Goal: Information Seeking & Learning: Learn about a topic

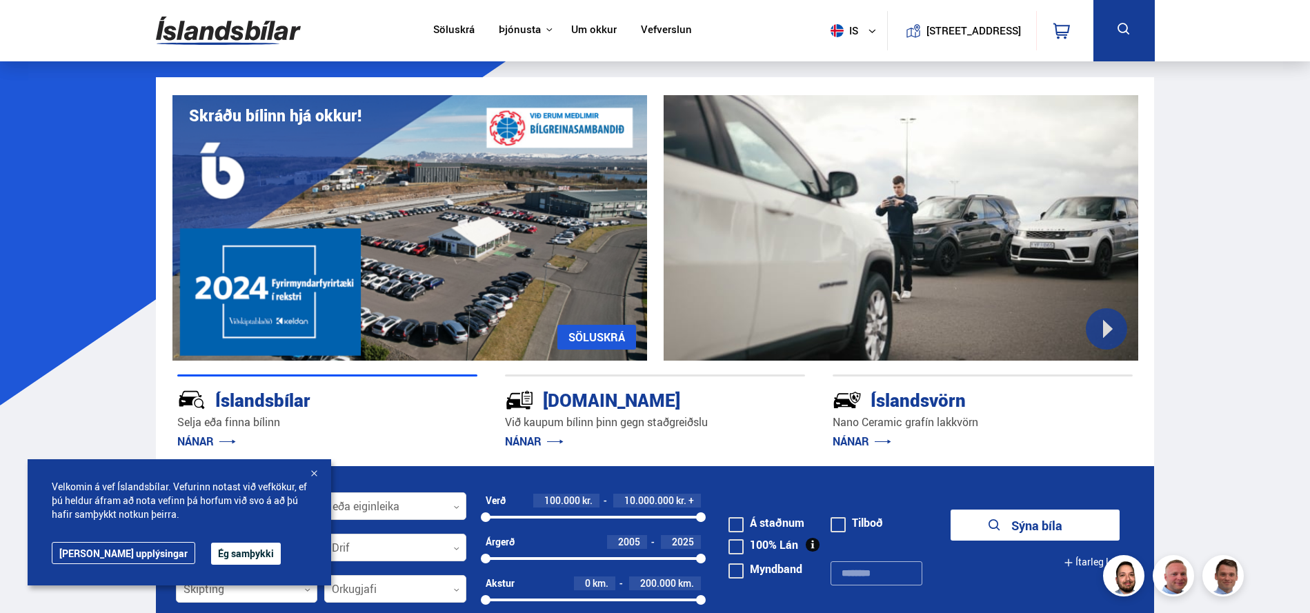
click at [226, 555] on button "Ég samþykki" at bounding box center [246, 554] width 70 height 22
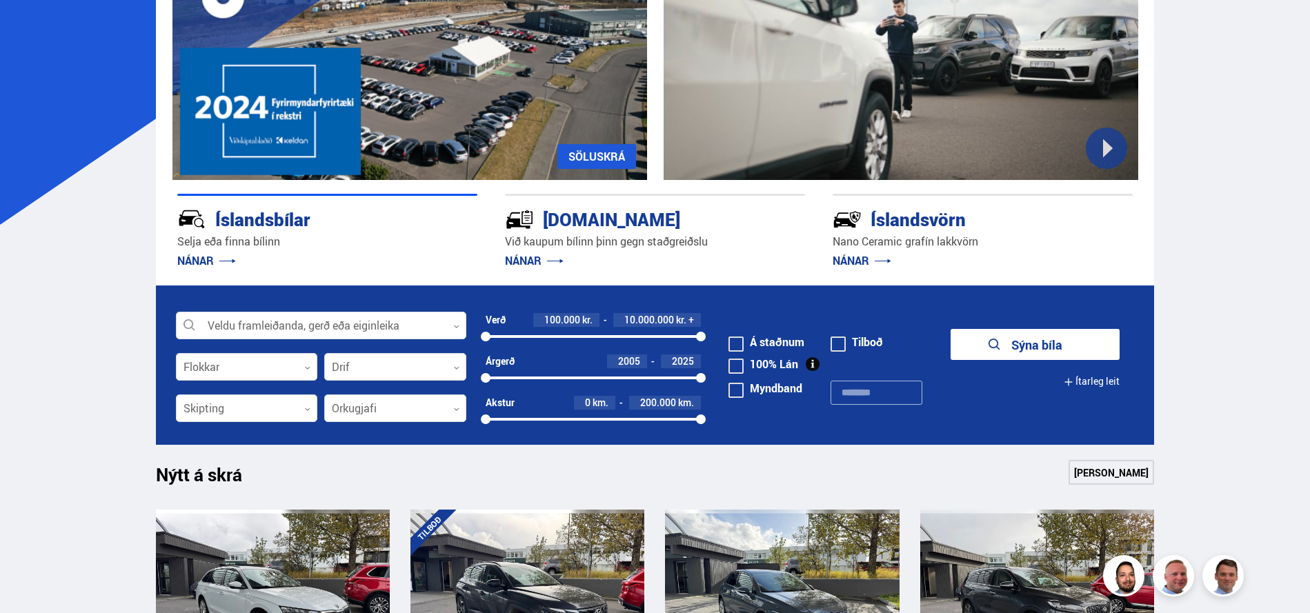
scroll to position [303, 0]
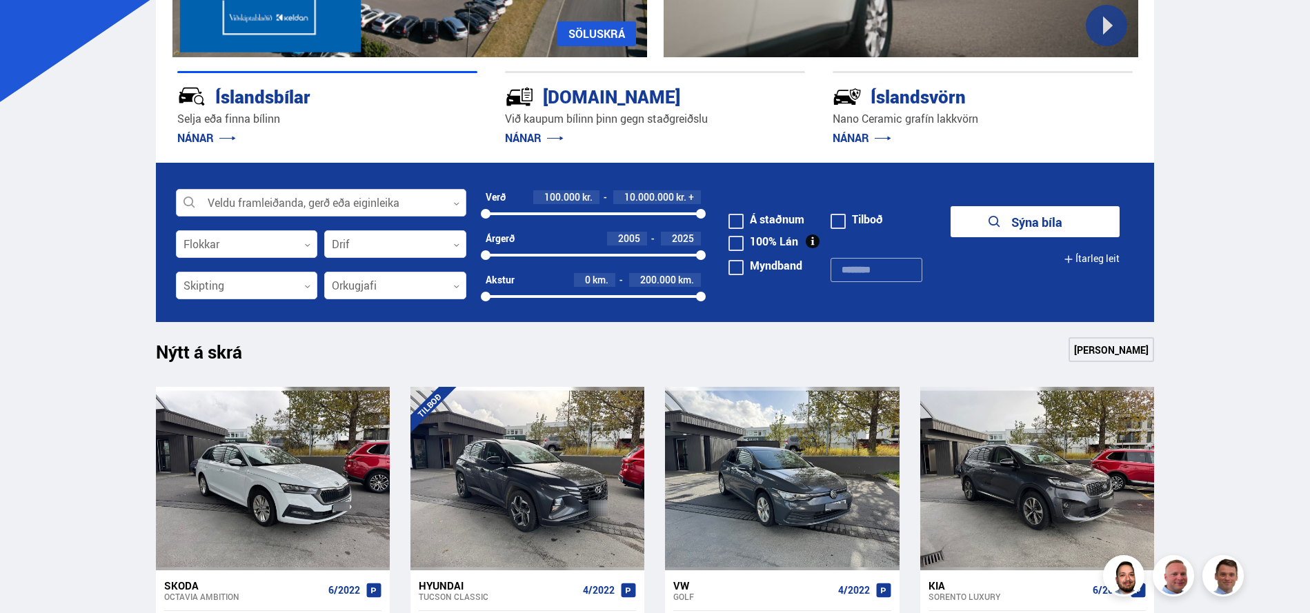
click at [434, 196] on div at bounding box center [321, 204] width 290 height 28
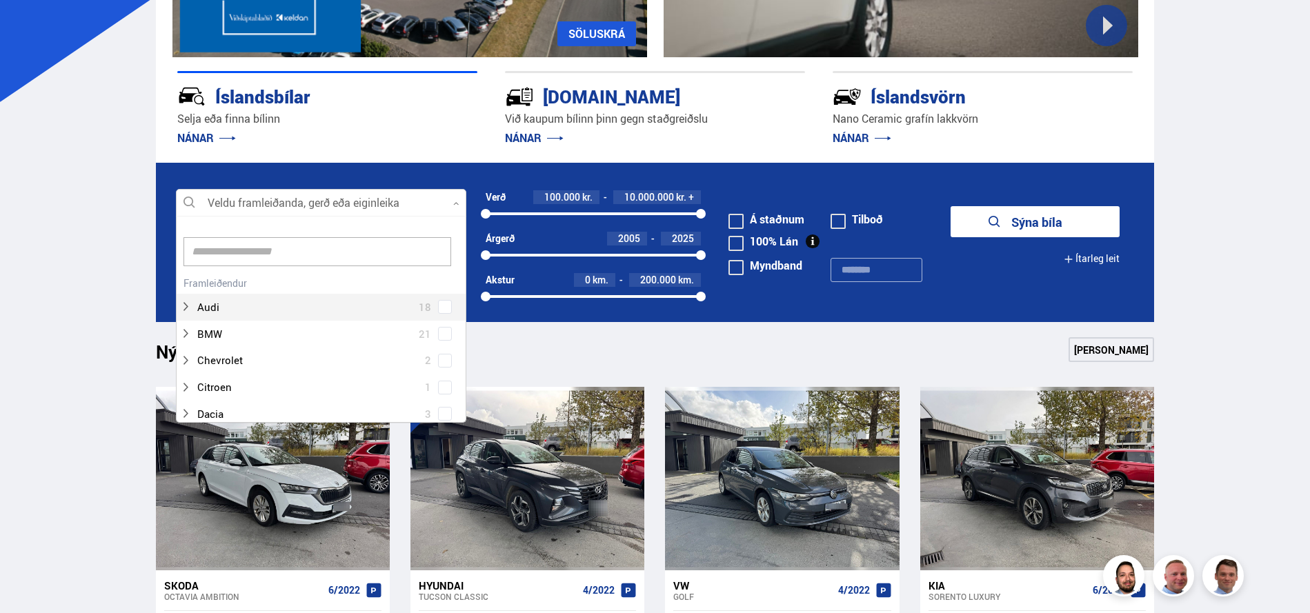
scroll to position [206, 286]
click at [370, 251] on input at bounding box center [317, 251] width 268 height 29
type input "*****"
click at [951, 206] on button "Sýna bíla" at bounding box center [1035, 221] width 169 height 31
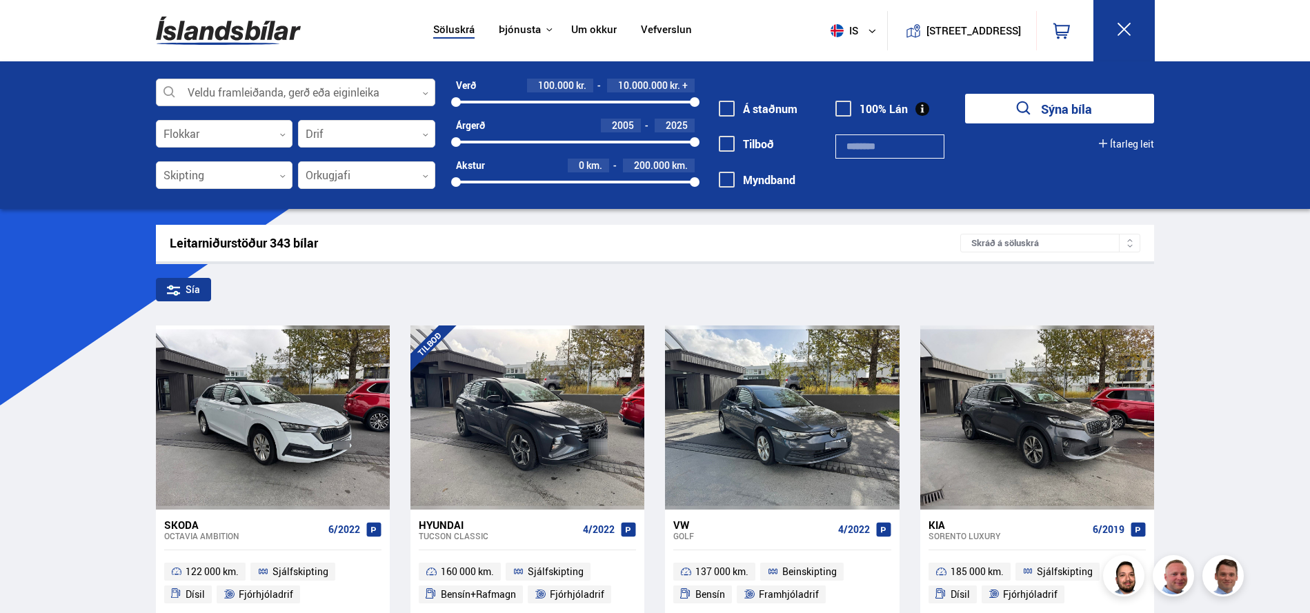
click at [344, 91] on div at bounding box center [295, 93] width 279 height 28
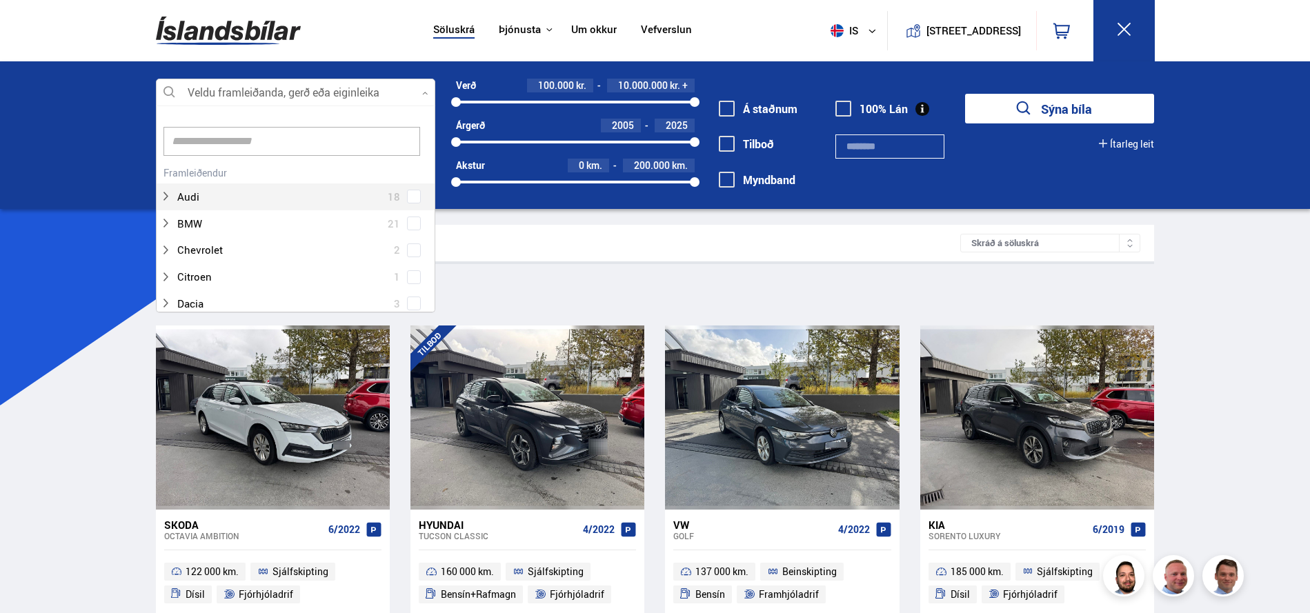
scroll to position [206, 275]
click at [435, 210] on div "Hreinsa valið Audi 18 BMW 21 Chevrolet 2 Citroen 1 Dacia 3 Dodge 1 Ducati 1 Fia…" at bounding box center [295, 209] width 279 height 207
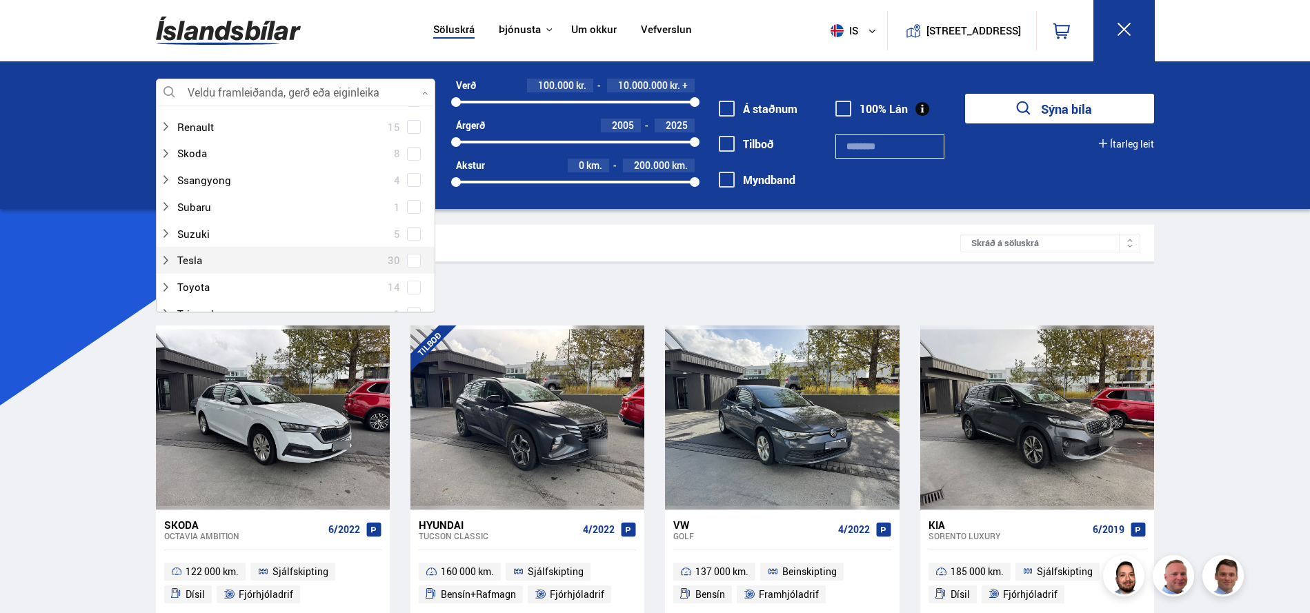
click at [410, 255] on span at bounding box center [414, 261] width 14 height 14
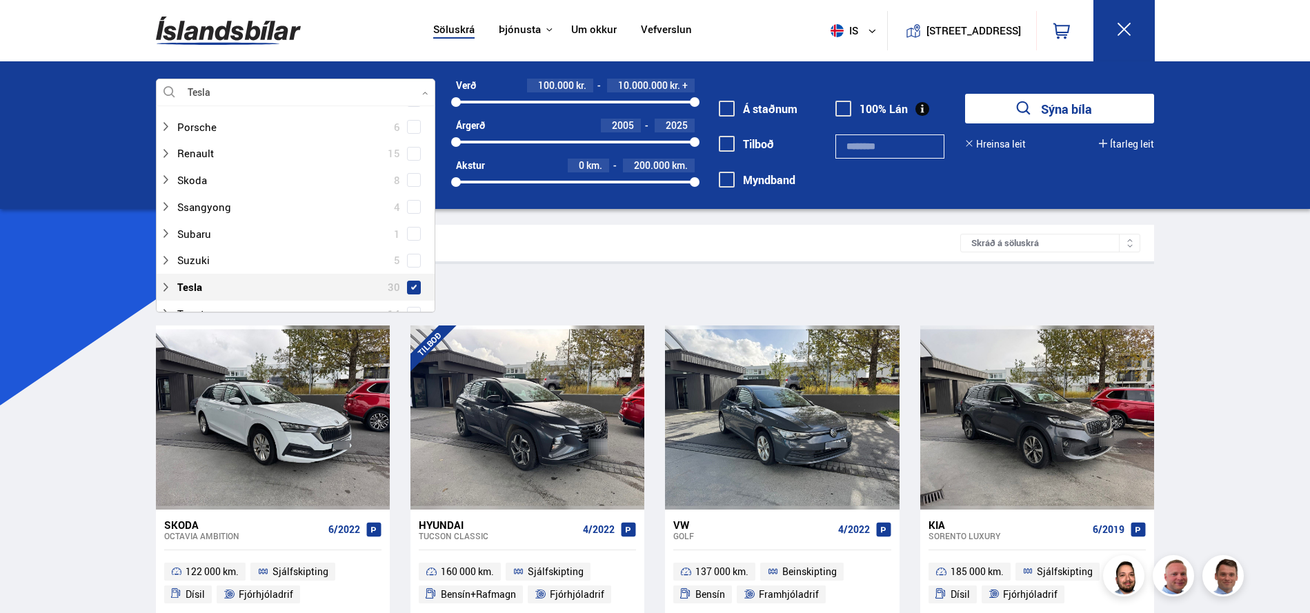
scroll to position [926, 0]
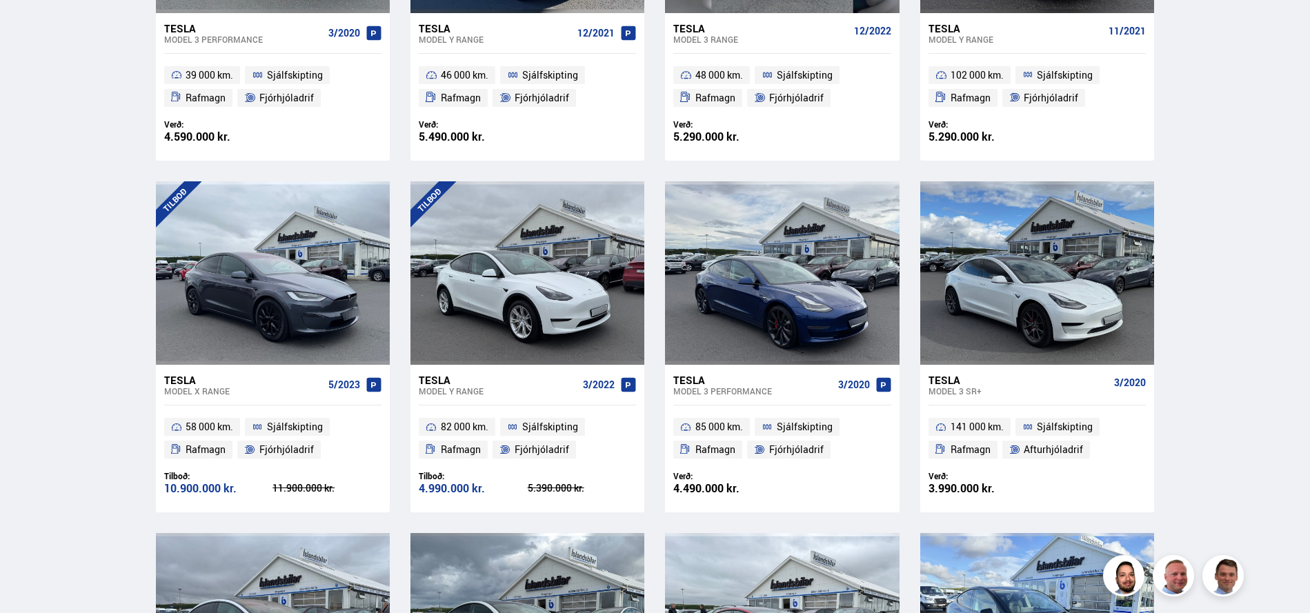
scroll to position [883, 0]
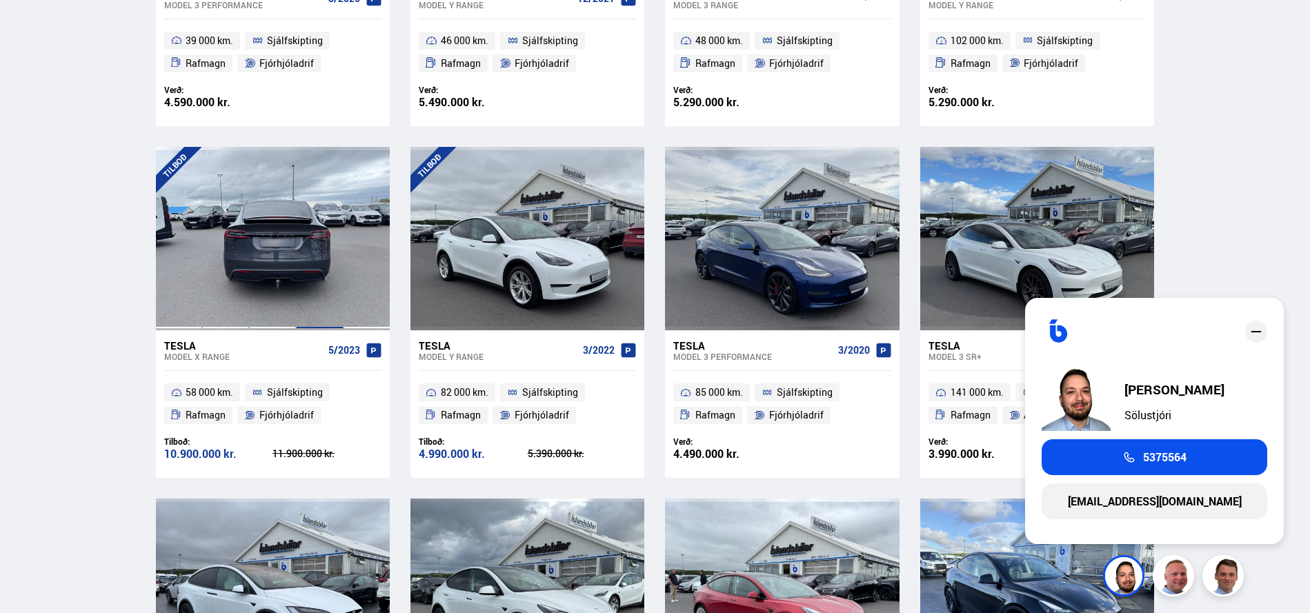
click at [304, 281] on div at bounding box center [319, 238] width 47 height 183
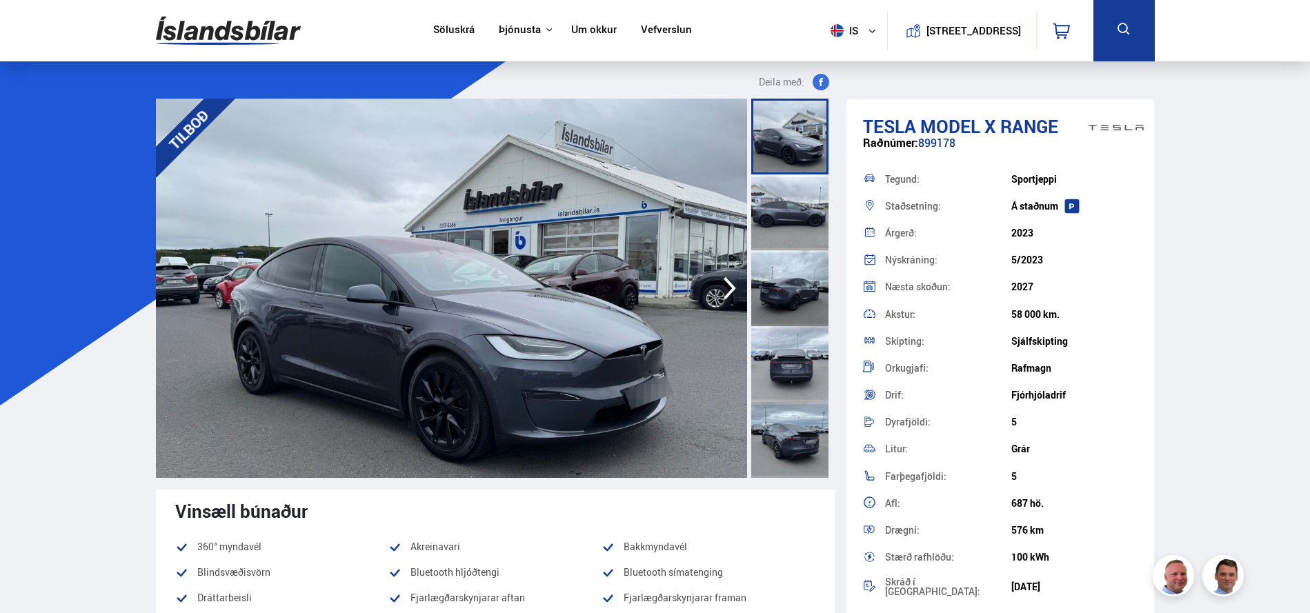
click at [723, 298] on icon "button" at bounding box center [730, 288] width 28 height 33
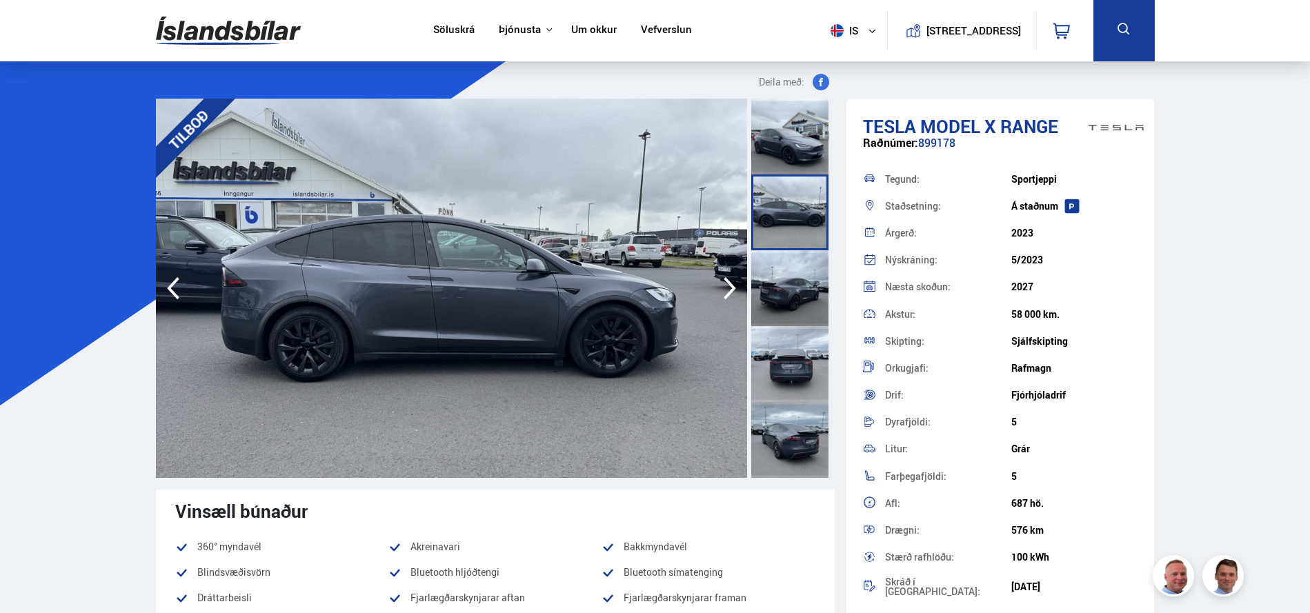
click at [723, 298] on icon "button" at bounding box center [730, 288] width 28 height 33
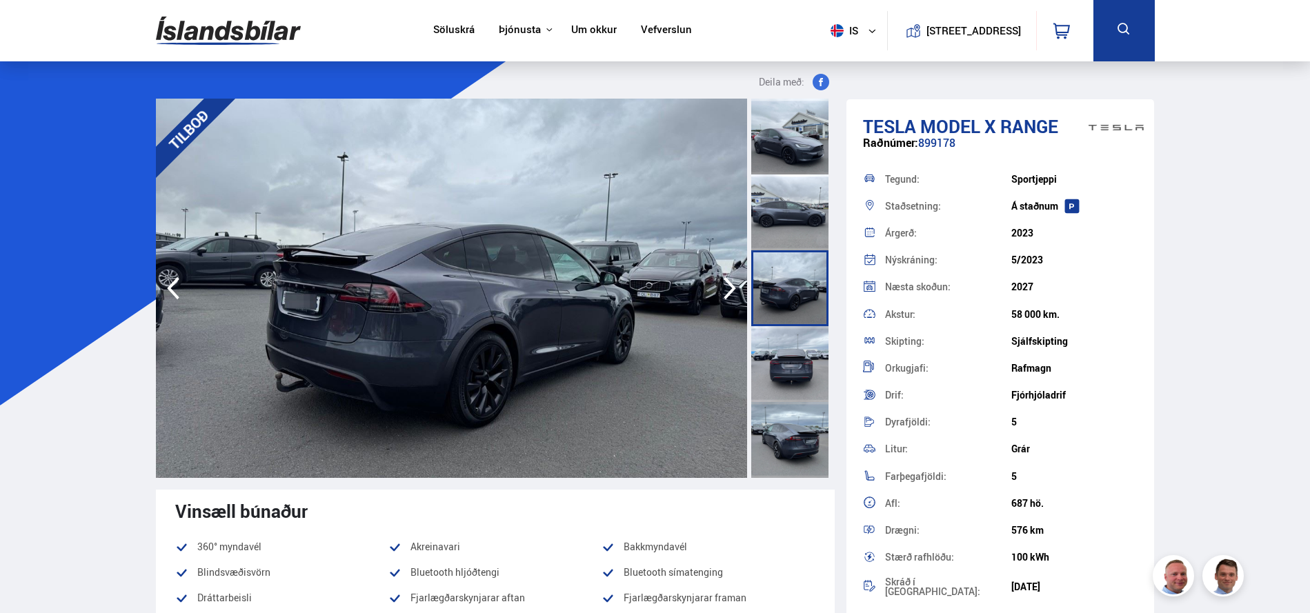
click at [723, 298] on icon "button" at bounding box center [730, 288] width 28 height 33
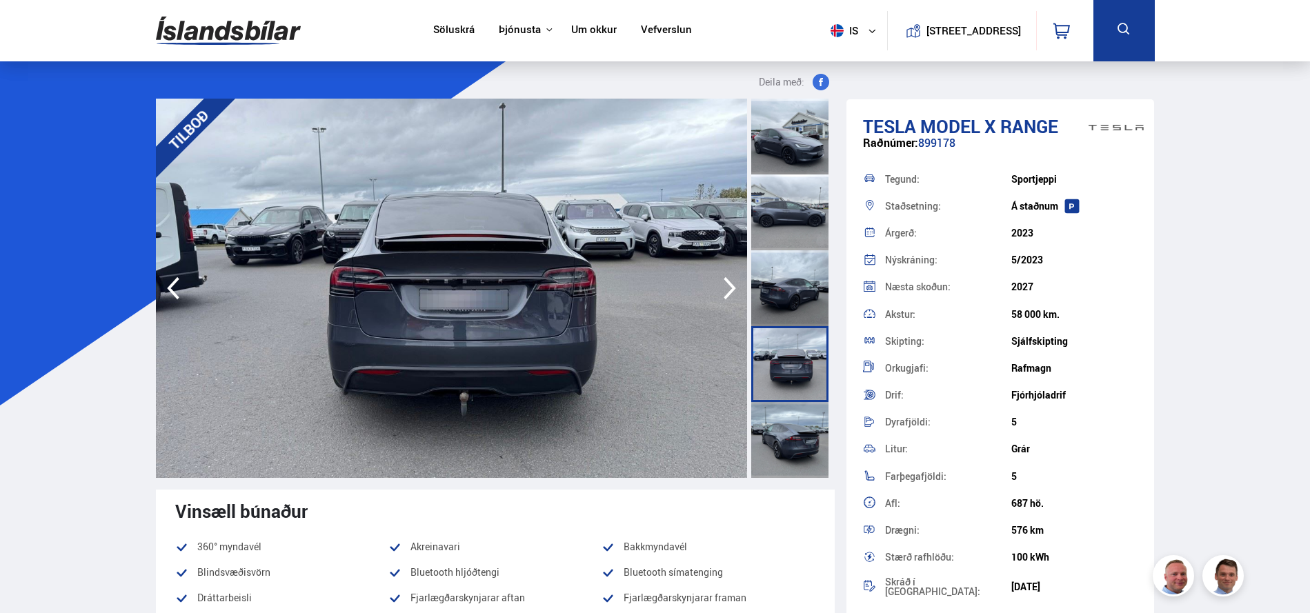
click at [723, 298] on icon "button" at bounding box center [730, 288] width 28 height 33
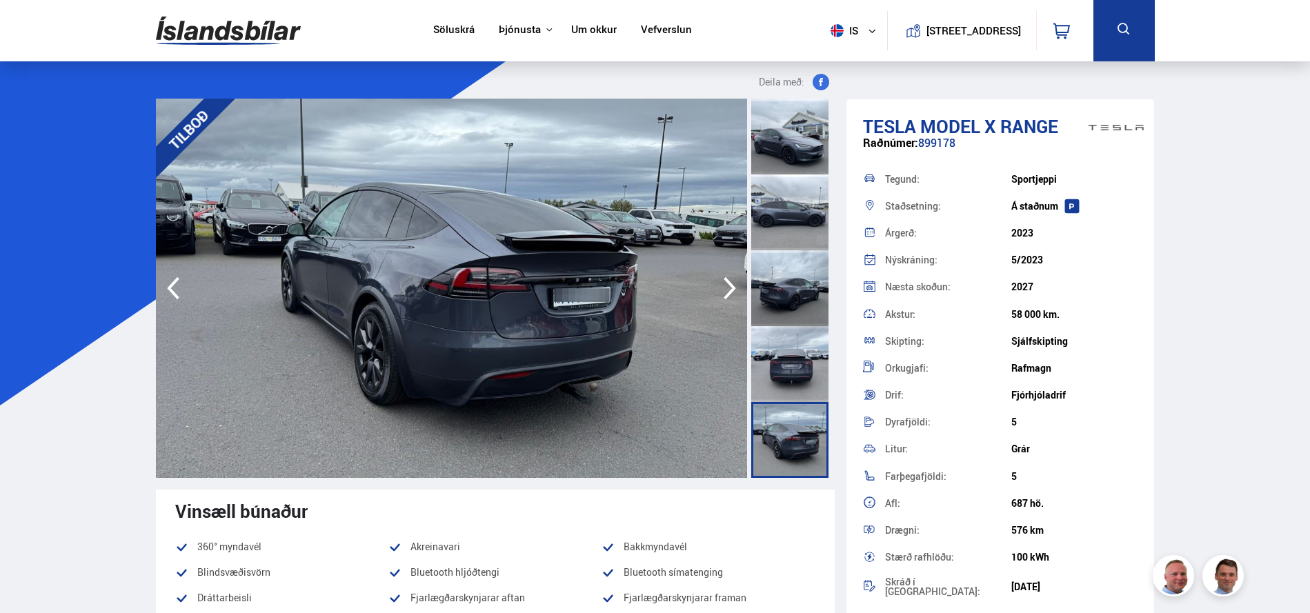
click at [723, 298] on icon "button" at bounding box center [730, 288] width 28 height 33
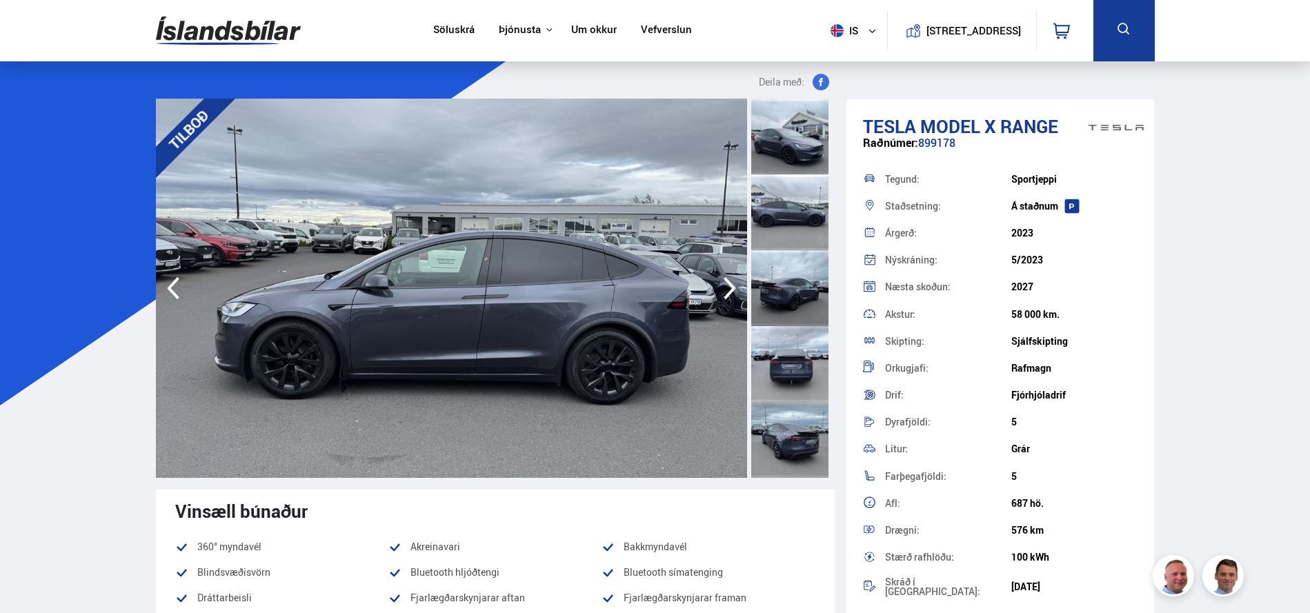
click at [723, 298] on icon "button" at bounding box center [730, 288] width 28 height 33
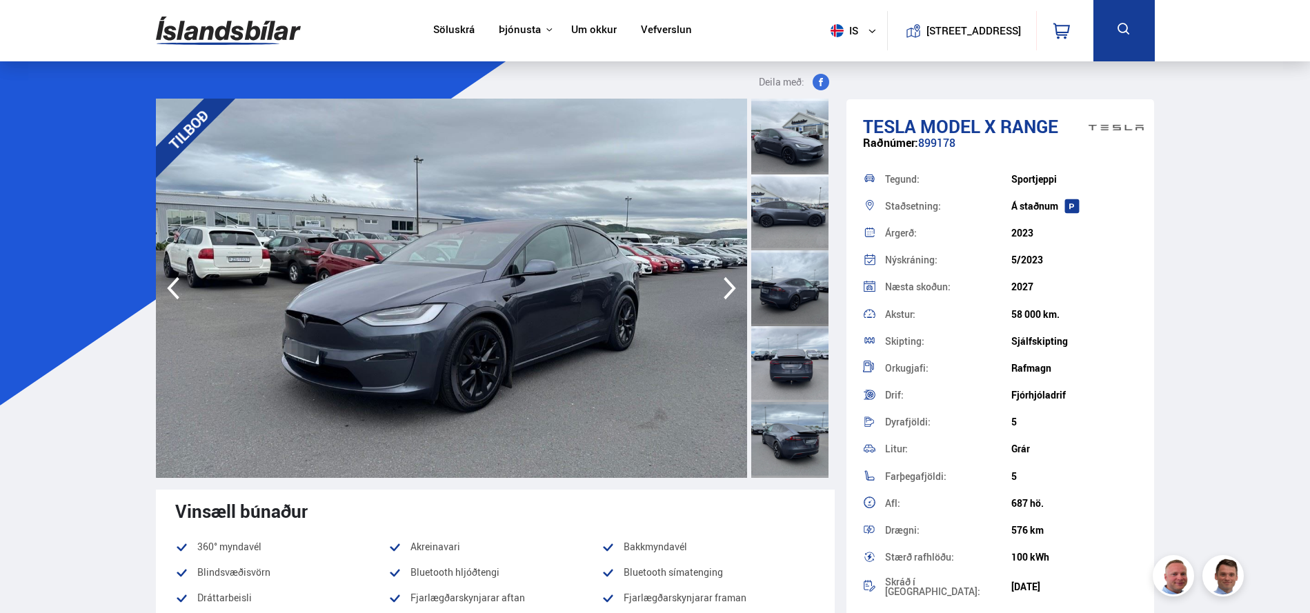
click at [723, 298] on icon "button" at bounding box center [730, 288] width 28 height 33
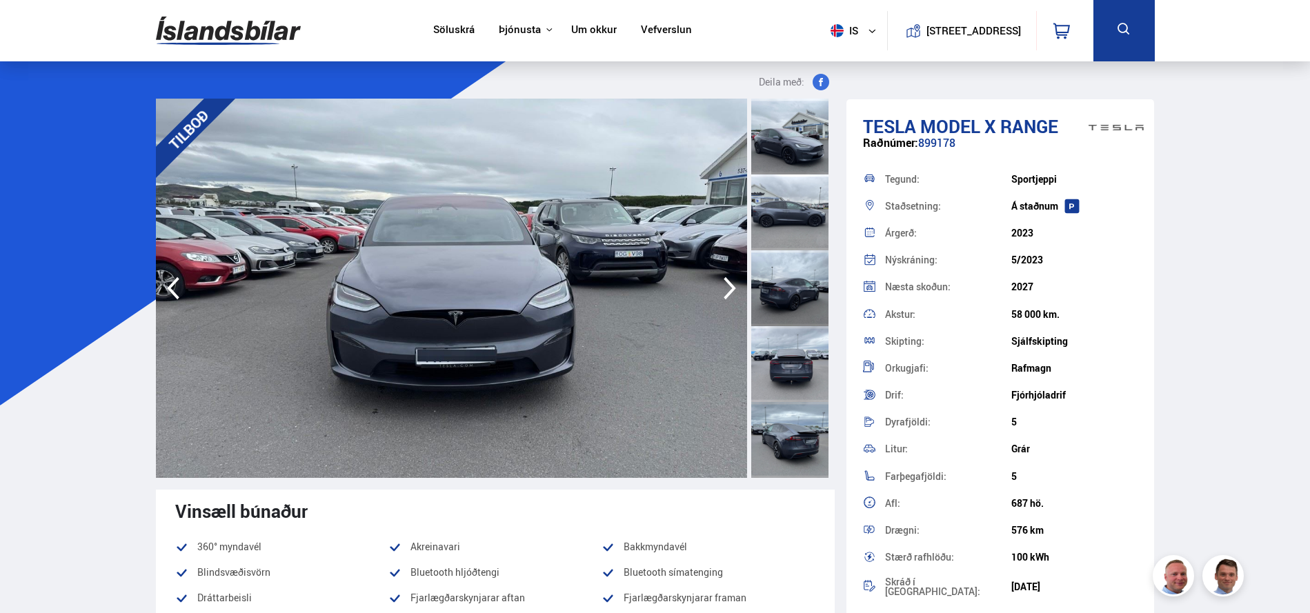
click at [723, 298] on icon "button" at bounding box center [730, 288] width 28 height 33
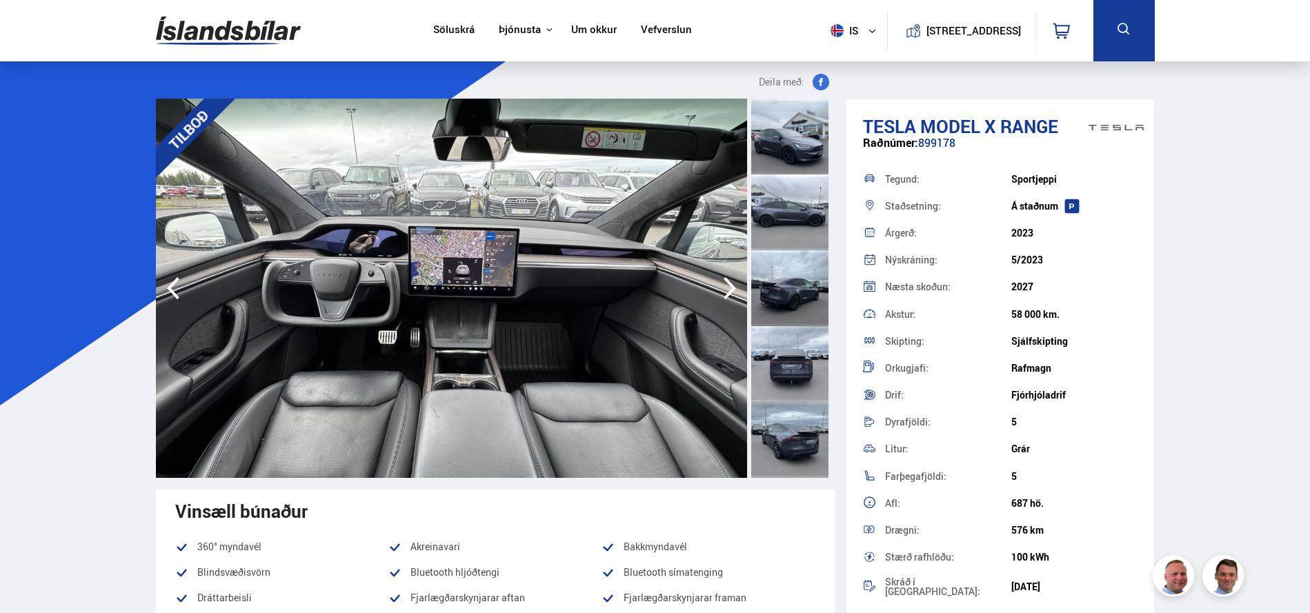
click at [723, 298] on icon "button" at bounding box center [730, 288] width 28 height 33
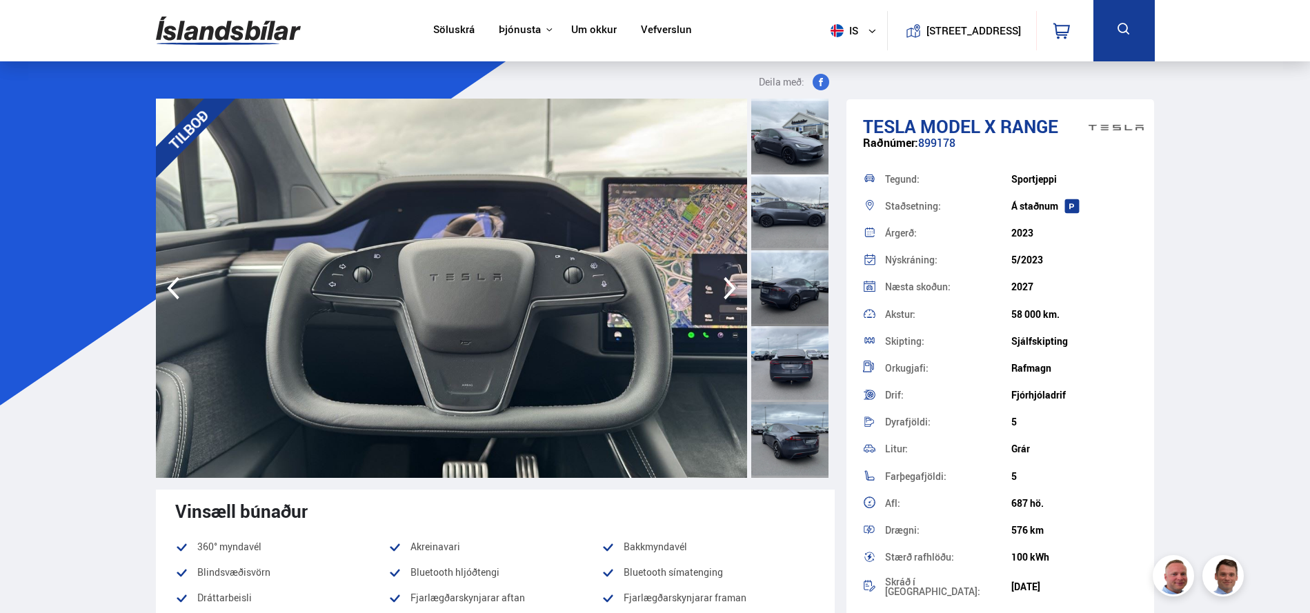
click at [723, 298] on icon "button" at bounding box center [730, 288] width 28 height 33
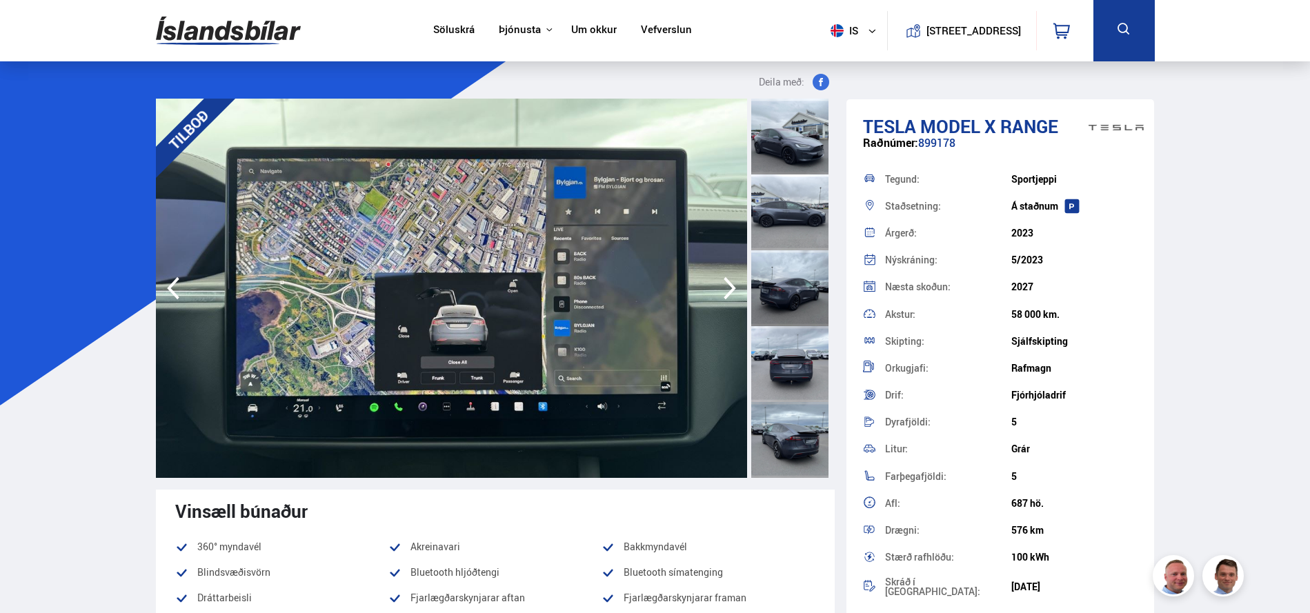
click at [723, 298] on icon "button" at bounding box center [730, 288] width 28 height 33
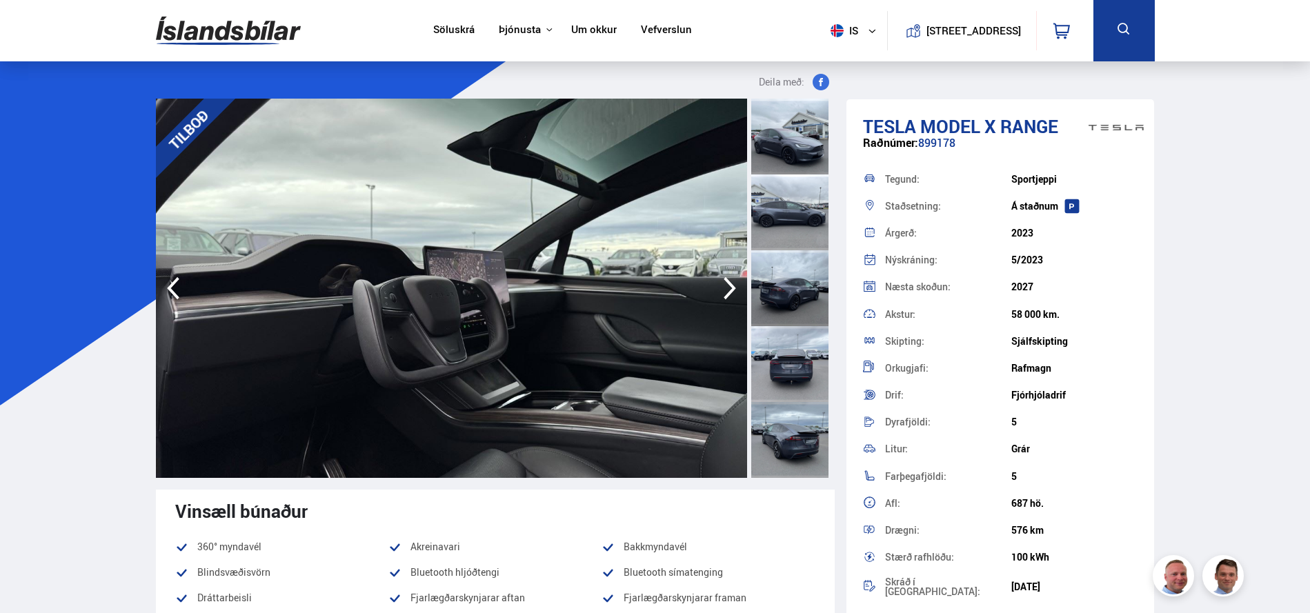
click at [723, 298] on icon "button" at bounding box center [730, 288] width 28 height 33
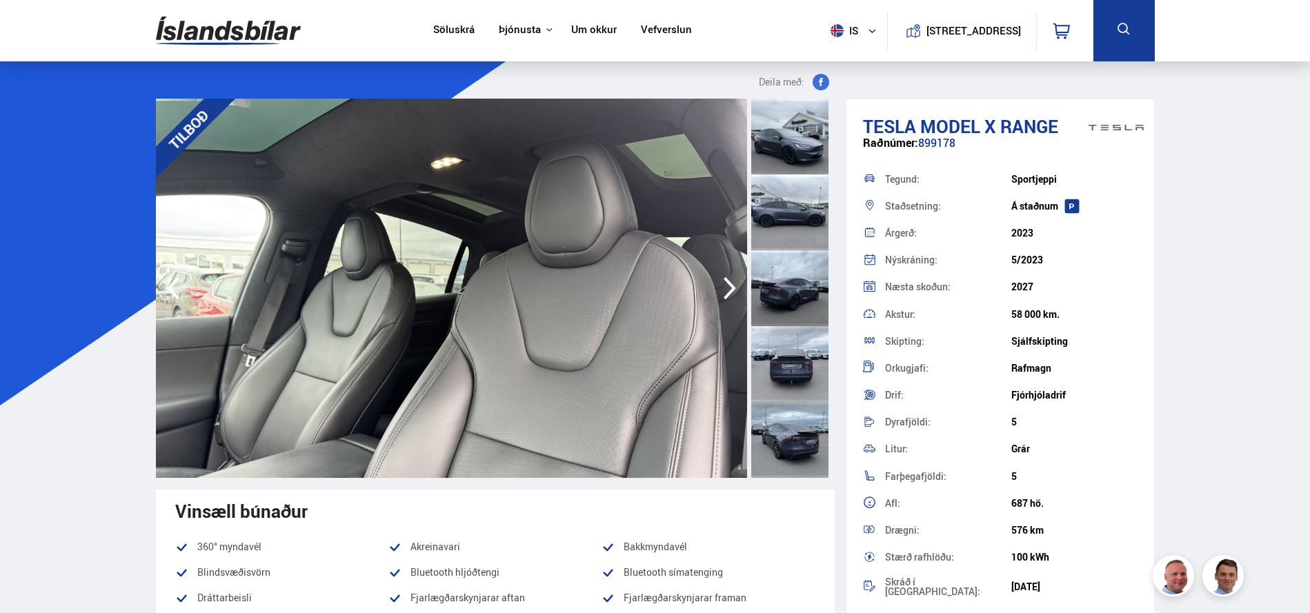
click at [723, 298] on icon "button" at bounding box center [730, 288] width 28 height 33
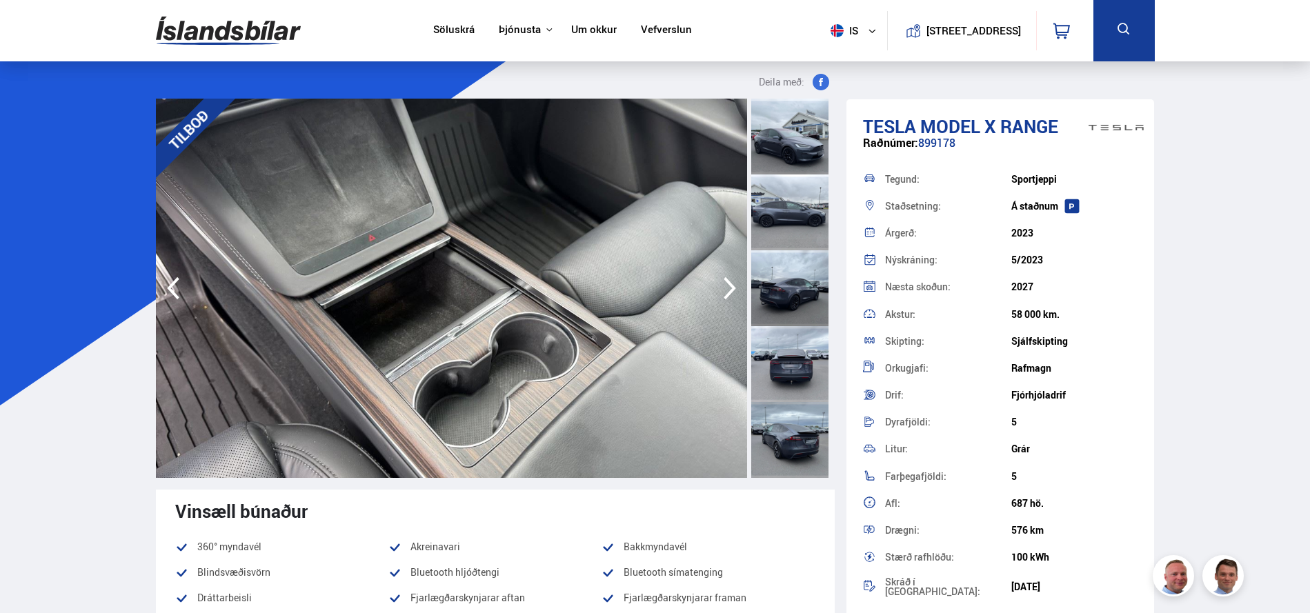
click at [723, 298] on icon "button" at bounding box center [730, 288] width 28 height 33
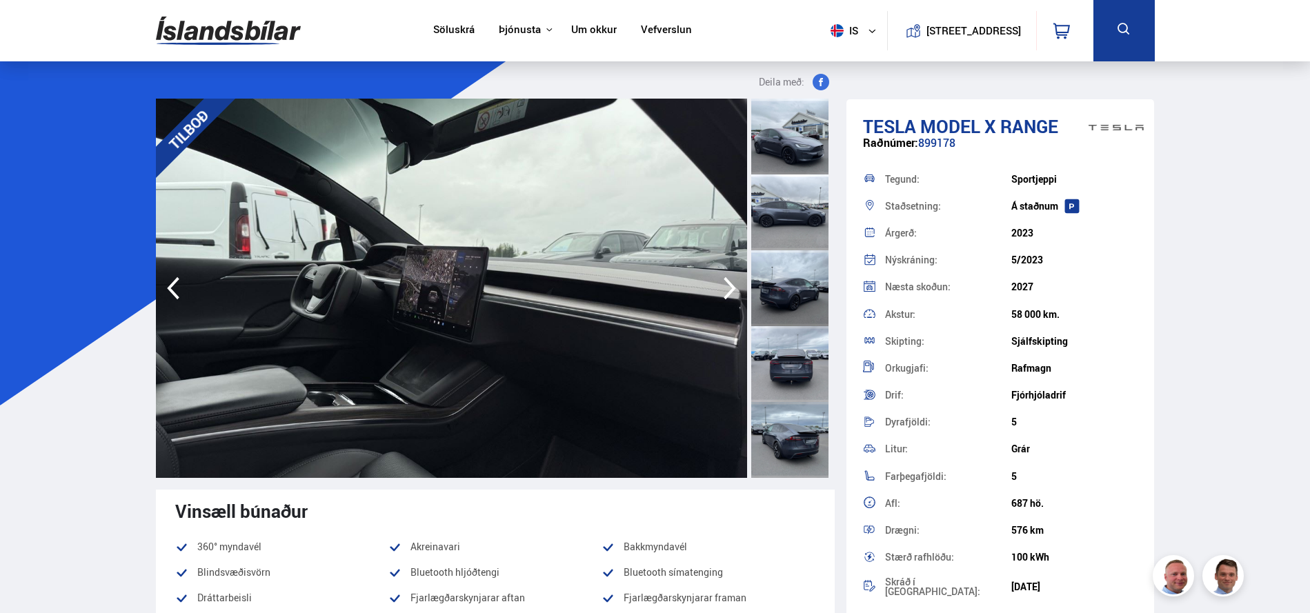
click at [723, 297] on icon "button" at bounding box center [730, 288] width 28 height 33
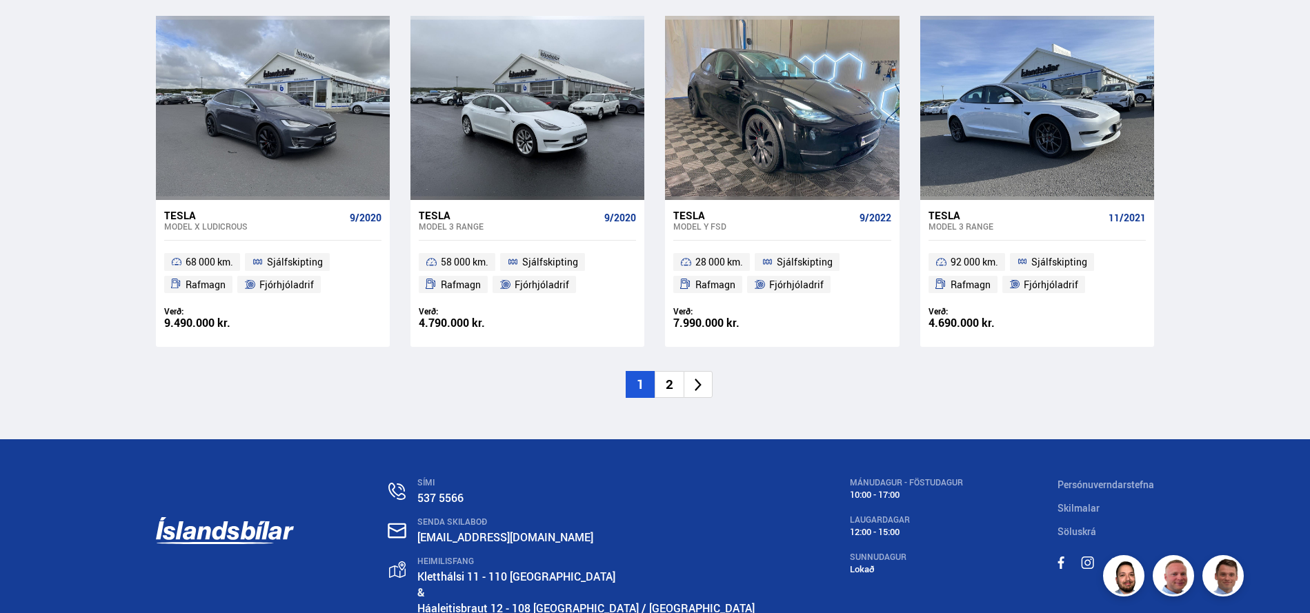
scroll to position [2134, 0]
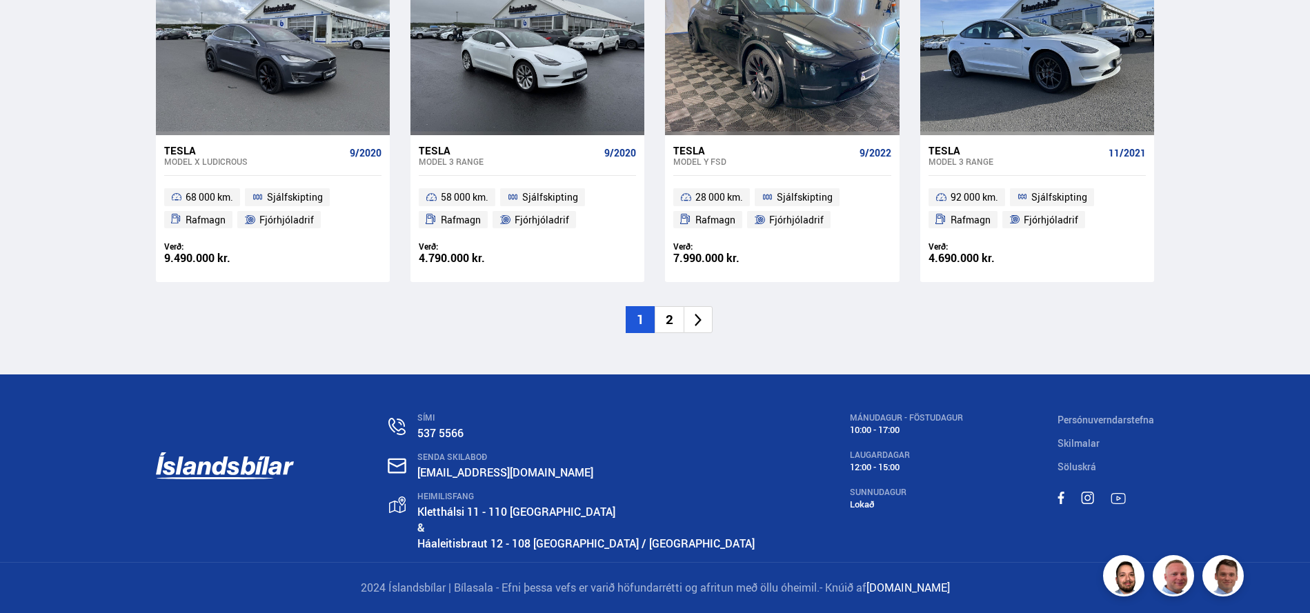
click at [666, 321] on li "2" at bounding box center [669, 319] width 29 height 27
